Goal: Information Seeking & Learning: Check status

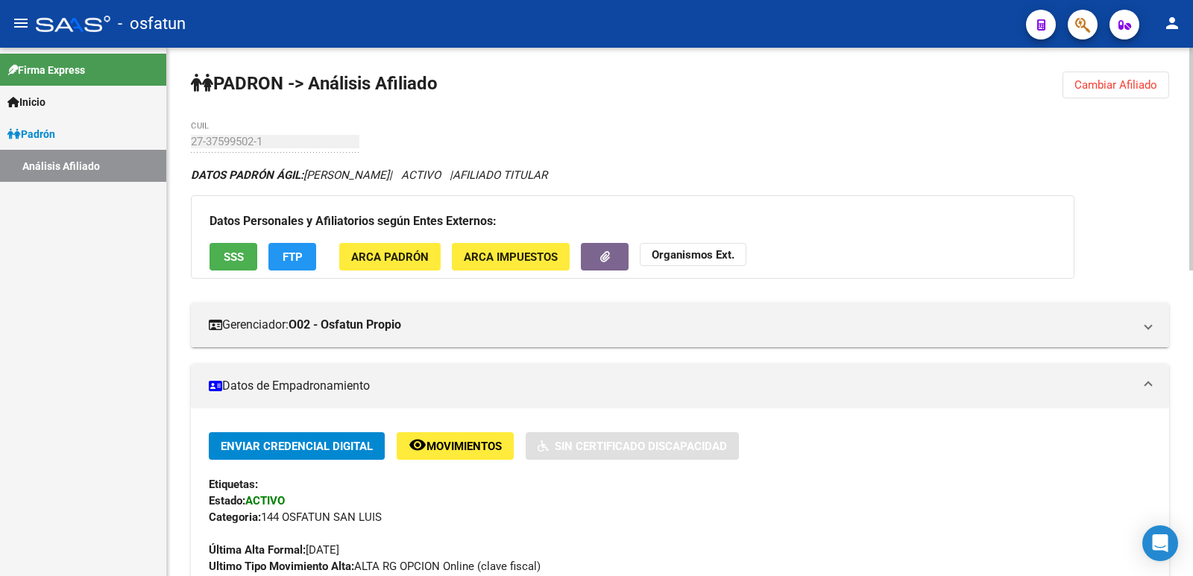
click at [1116, 83] on span "Cambiar Afiliado" at bounding box center [1116, 84] width 83 height 13
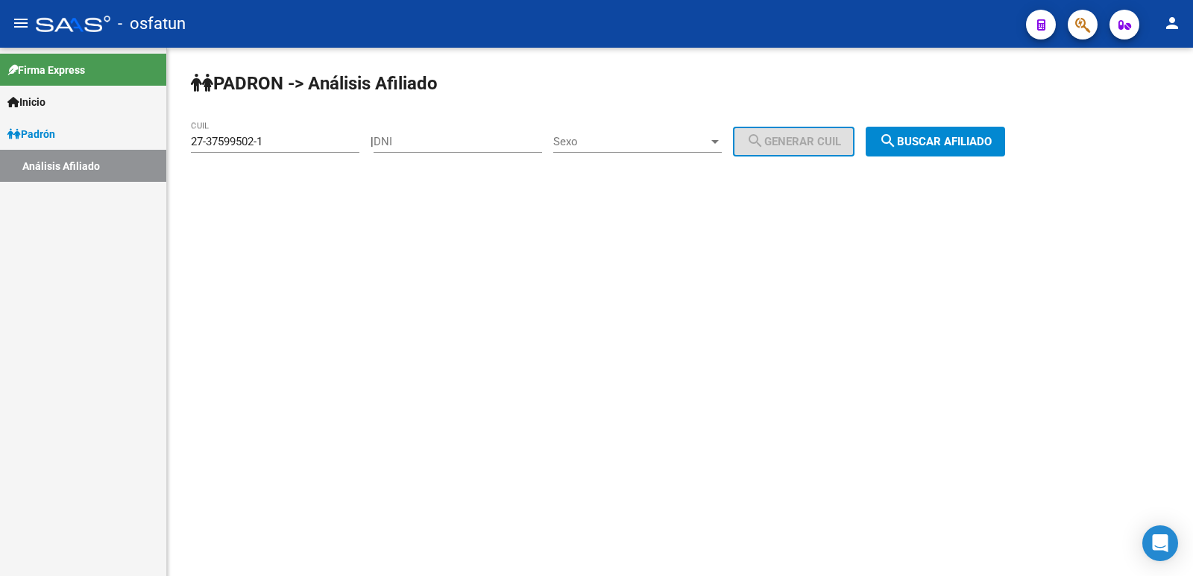
click at [480, 145] on input "DNI" at bounding box center [458, 141] width 169 height 13
paste input "27349658"
type input "27349658"
click at [659, 143] on span "Sexo" at bounding box center [630, 141] width 155 height 13
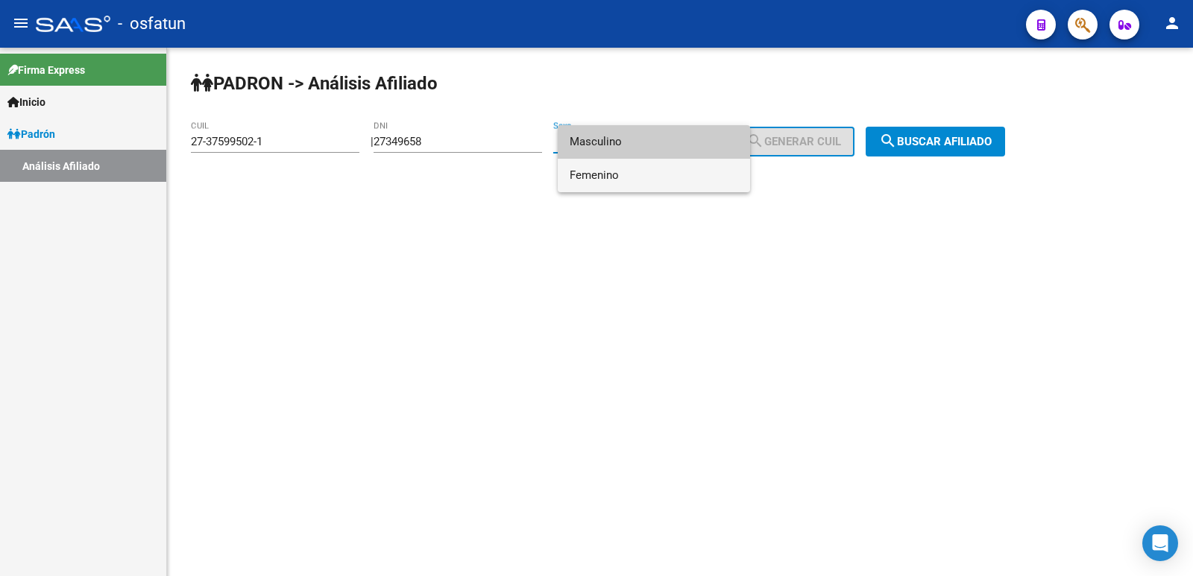
click at [653, 178] on span "Femenino" at bounding box center [654, 176] width 169 height 34
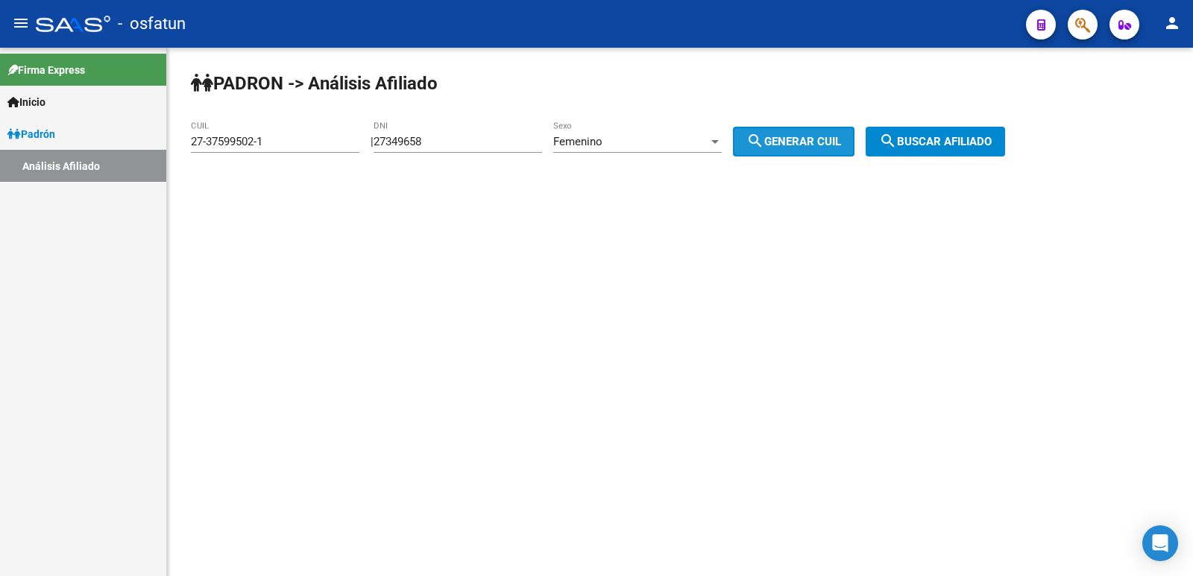
click at [838, 141] on span "search Generar CUIL" at bounding box center [794, 141] width 95 height 13
type input "27-27349658-6"
click at [978, 139] on span "search Buscar afiliado" at bounding box center [935, 141] width 113 height 13
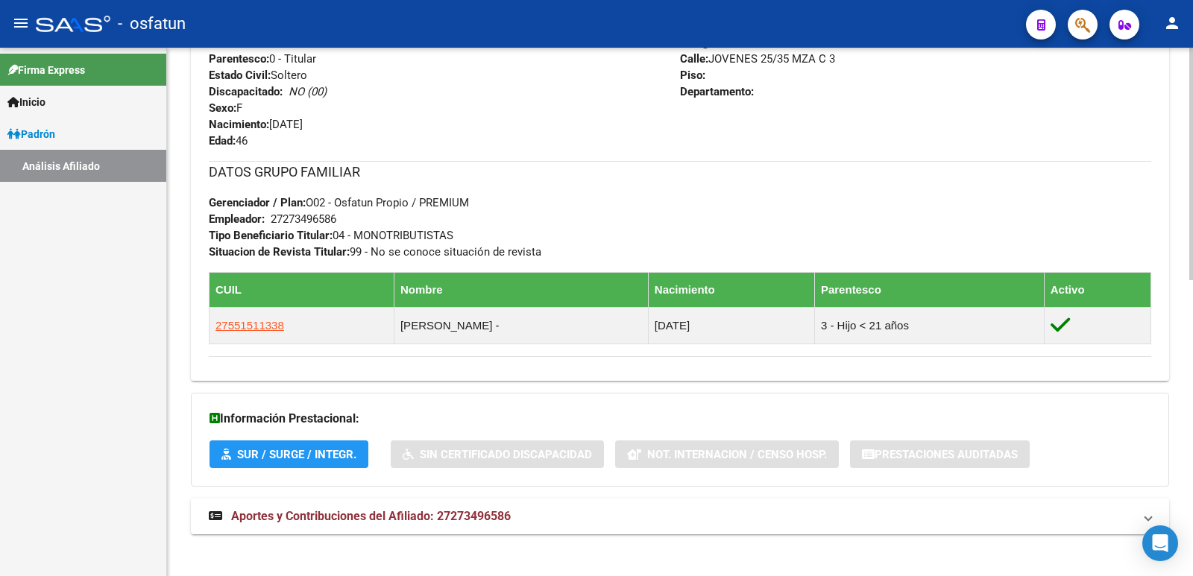
scroll to position [674, 0]
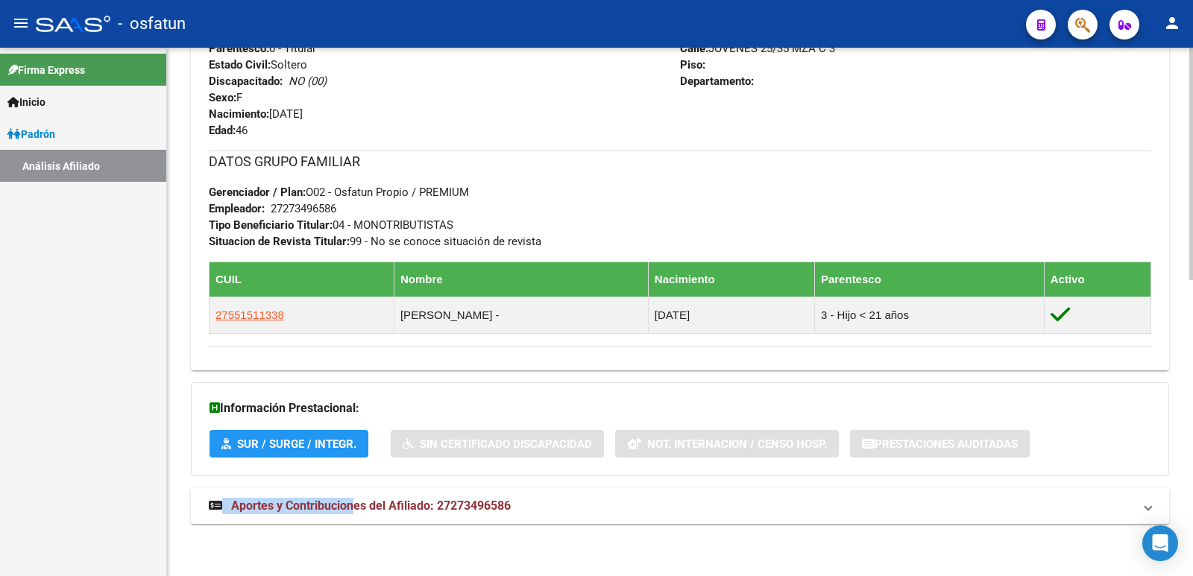
click at [354, 496] on div "DATOS PADRÓN ÁGIL: [PERSON_NAME] | ACTIVO | AFILIADO TITULAR Datos Personales y…" at bounding box center [680, 17] width 978 height 1048
click at [354, 496] on mat-expansion-panel-header "Aportes y Contribuciones del Afiliado: 27273496586" at bounding box center [680, 506] width 978 height 36
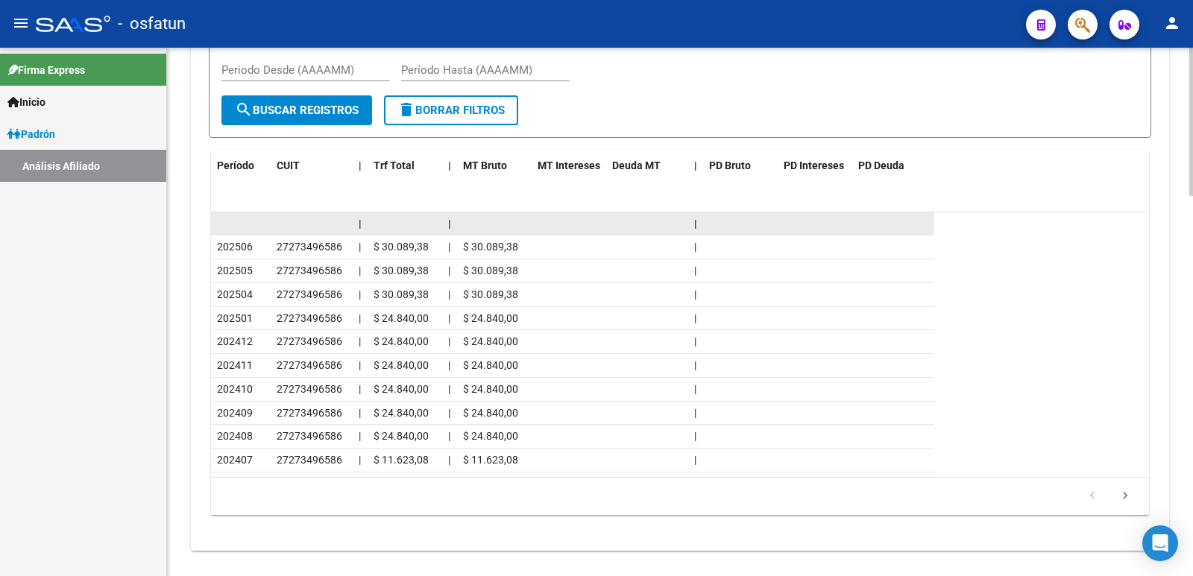
scroll to position [1354, 0]
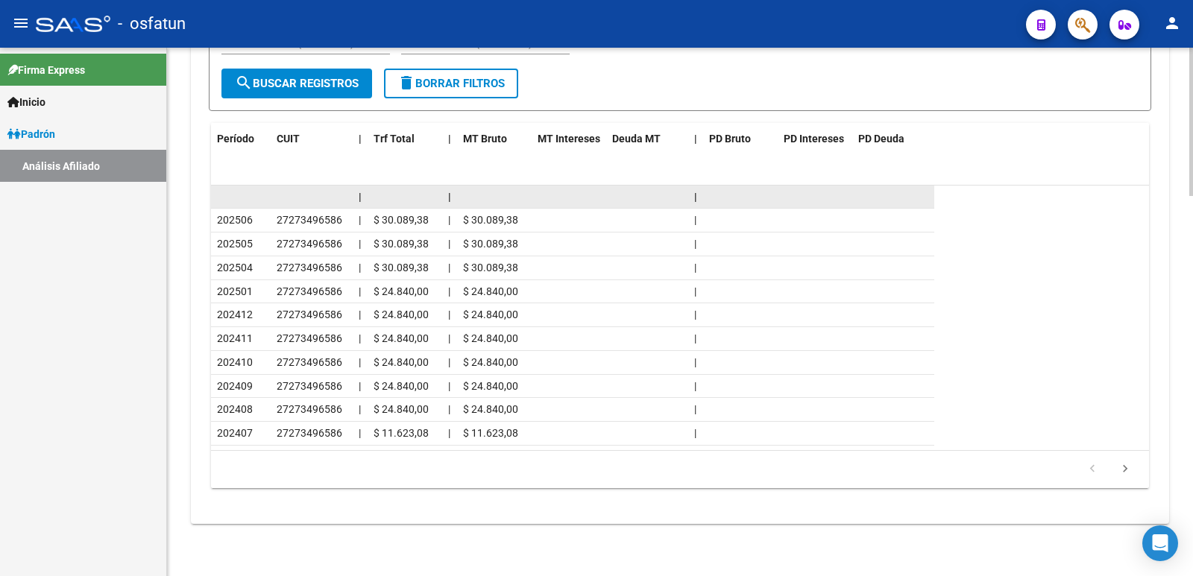
click at [527, 203] on datatable-body-cell at bounding box center [494, 197] width 75 height 23
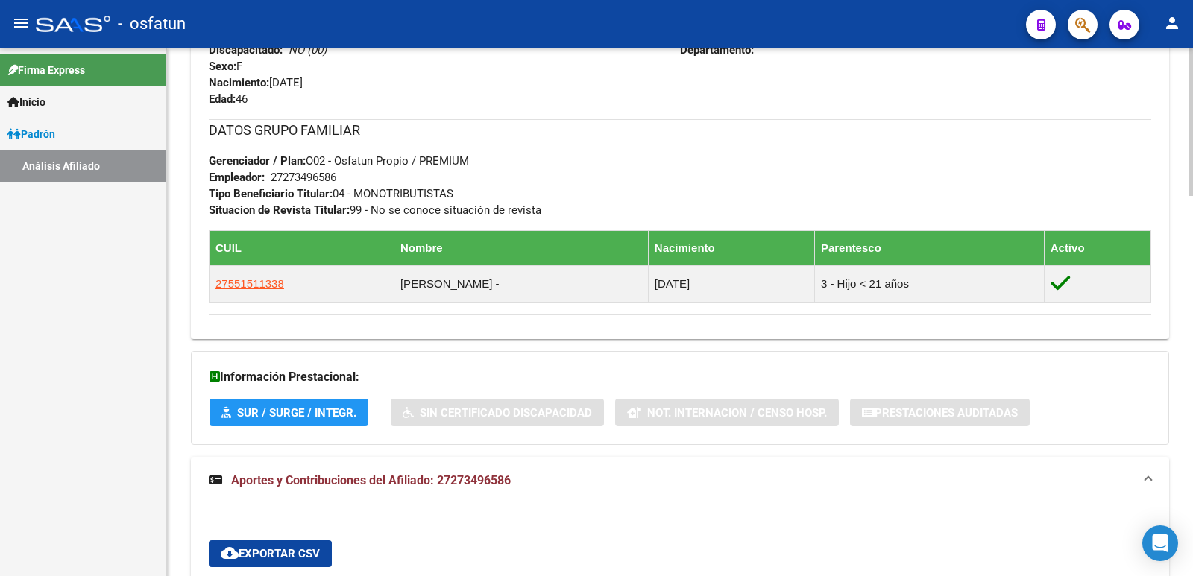
scroll to position [682, 0]
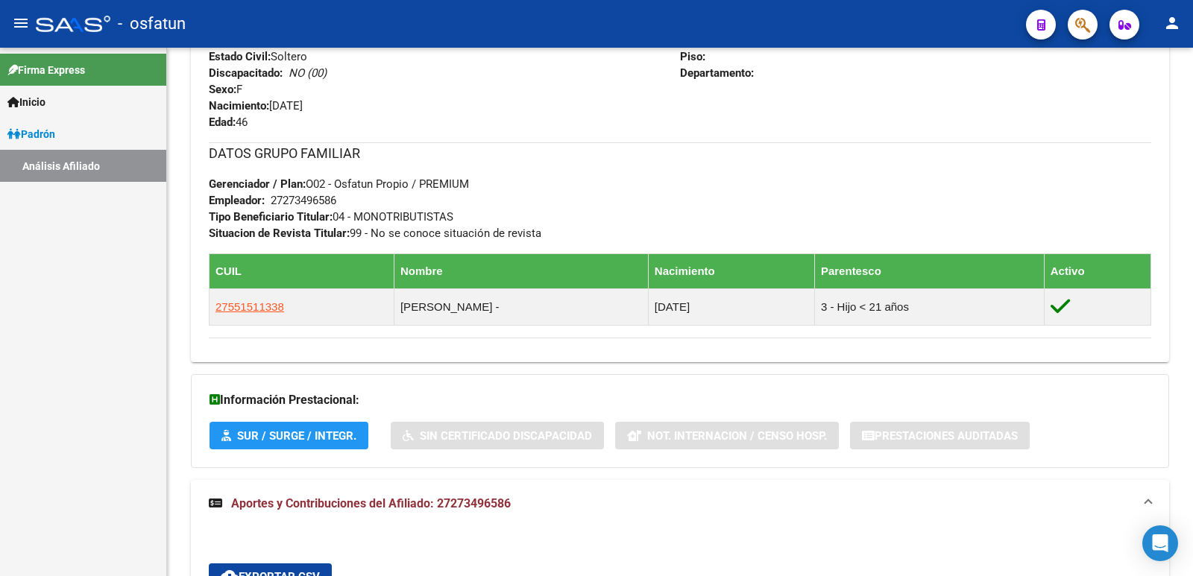
click at [109, 298] on div "Firma Express Inicio Instructivos Contacto OS Padrón Análisis Afiliado" at bounding box center [83, 312] width 166 height 529
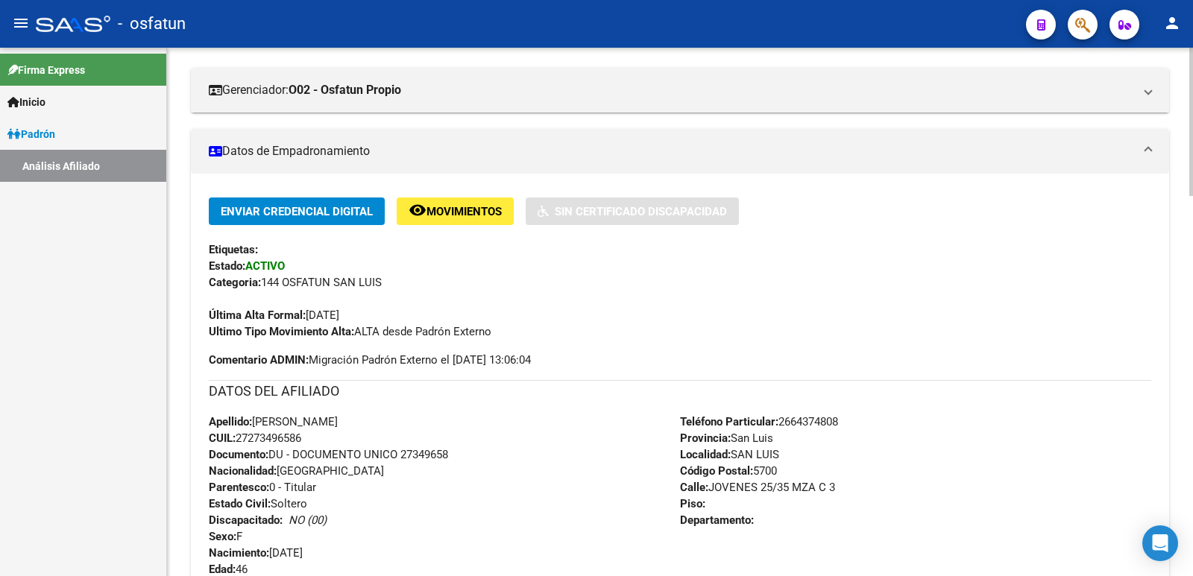
scroll to position [0, 0]
